Goal: Task Accomplishment & Management: Use online tool/utility

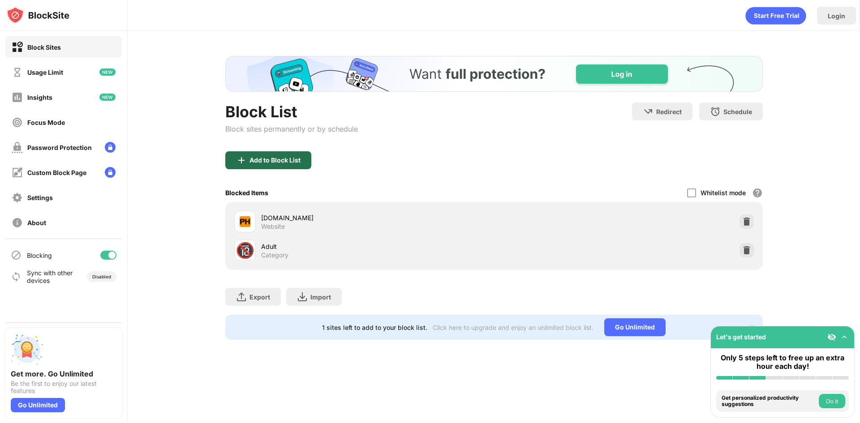
click at [271, 160] on div "Add to Block List" at bounding box center [274, 160] width 51 height 7
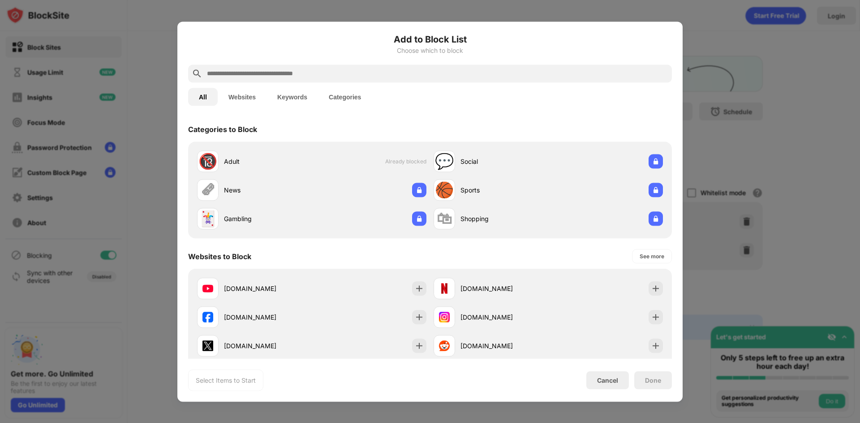
click at [375, 79] on div at bounding box center [430, 73] width 484 height 18
click at [352, 73] on input "text" at bounding box center [437, 73] width 462 height 11
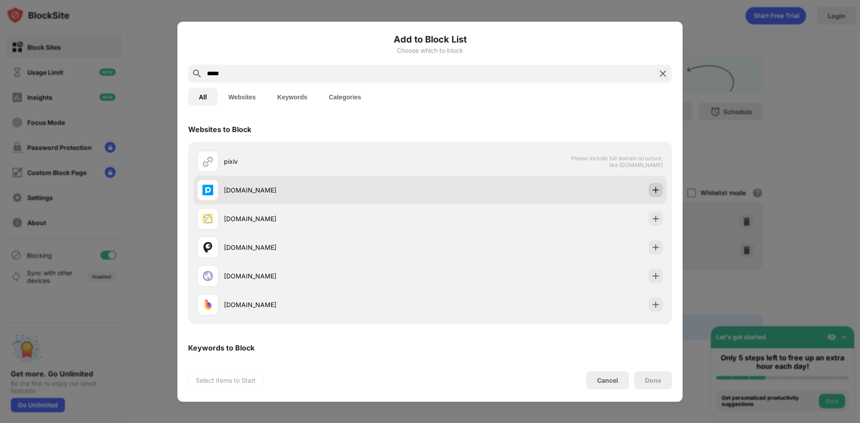
type input "*****"
click at [651, 190] on img at bounding box center [655, 189] width 9 height 9
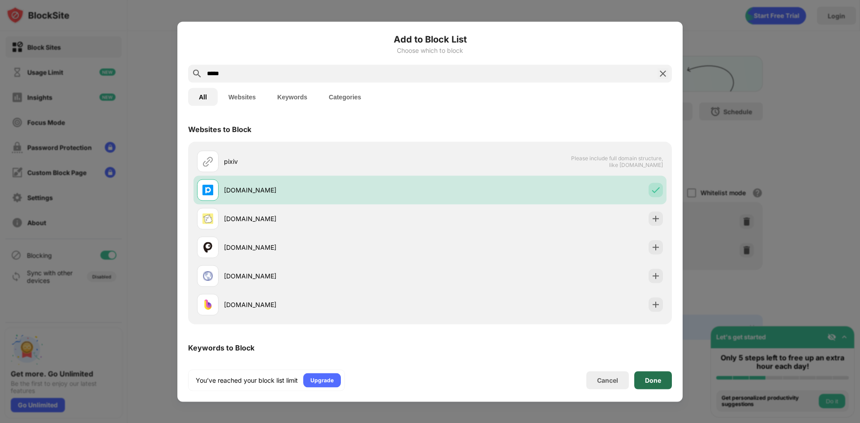
click at [647, 384] on div "Done" at bounding box center [653, 380] width 38 height 18
